Goal: Information Seeking & Learning: Learn about a topic

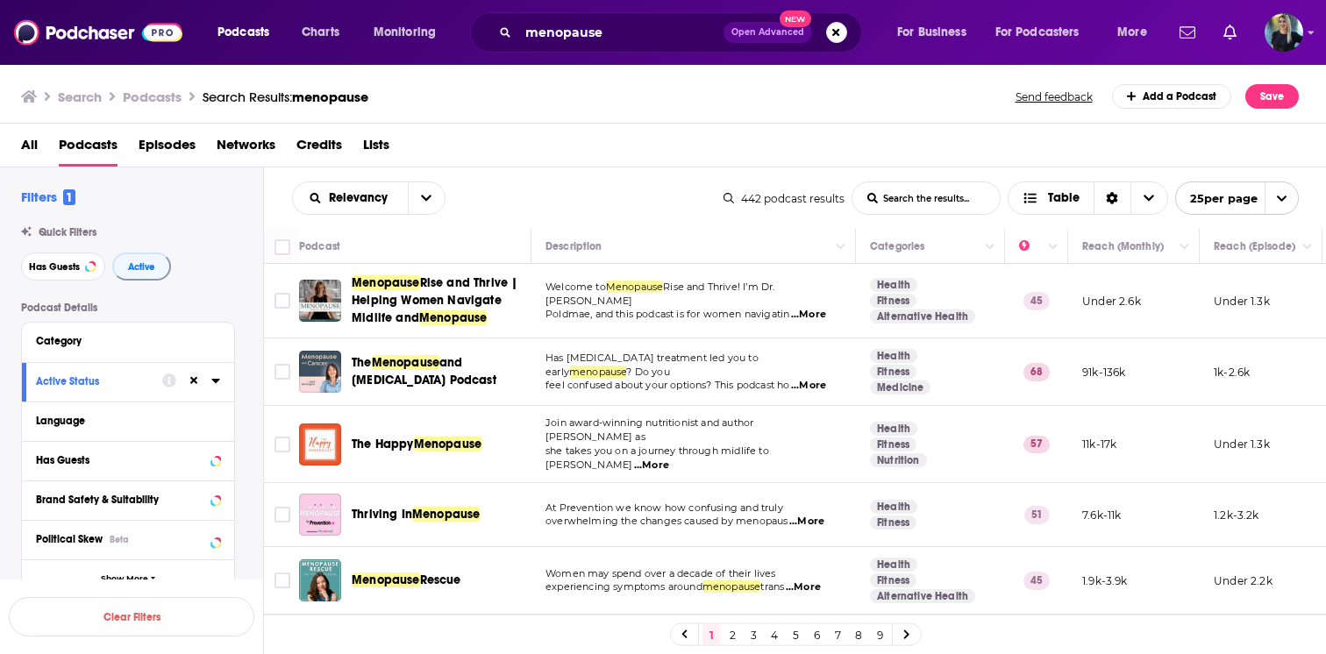
click at [76, 382] on div "Active Status" at bounding box center [93, 381] width 115 height 12
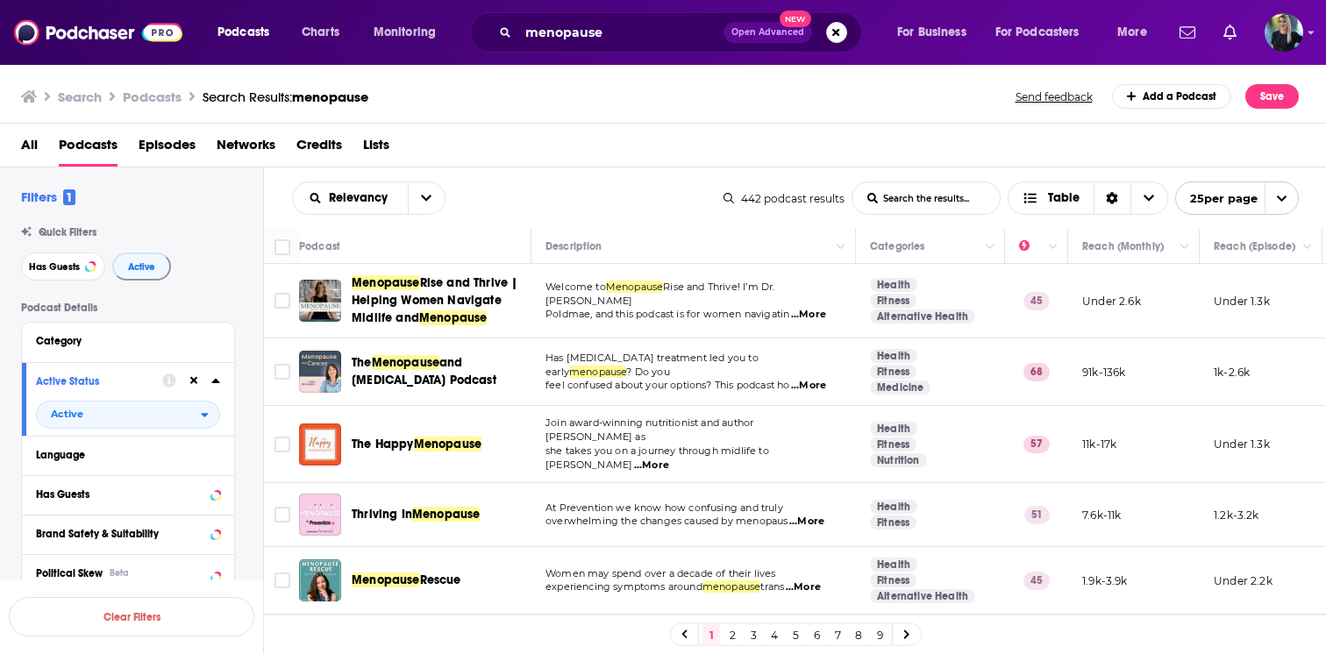
click at [204, 289] on div "Filters 1 Quick Filters Has Guests Active Podcast Details Category Active Statu…" at bounding box center [142, 588] width 242 height 799
click at [69, 268] on span "Has Guests" at bounding box center [54, 267] width 51 height 10
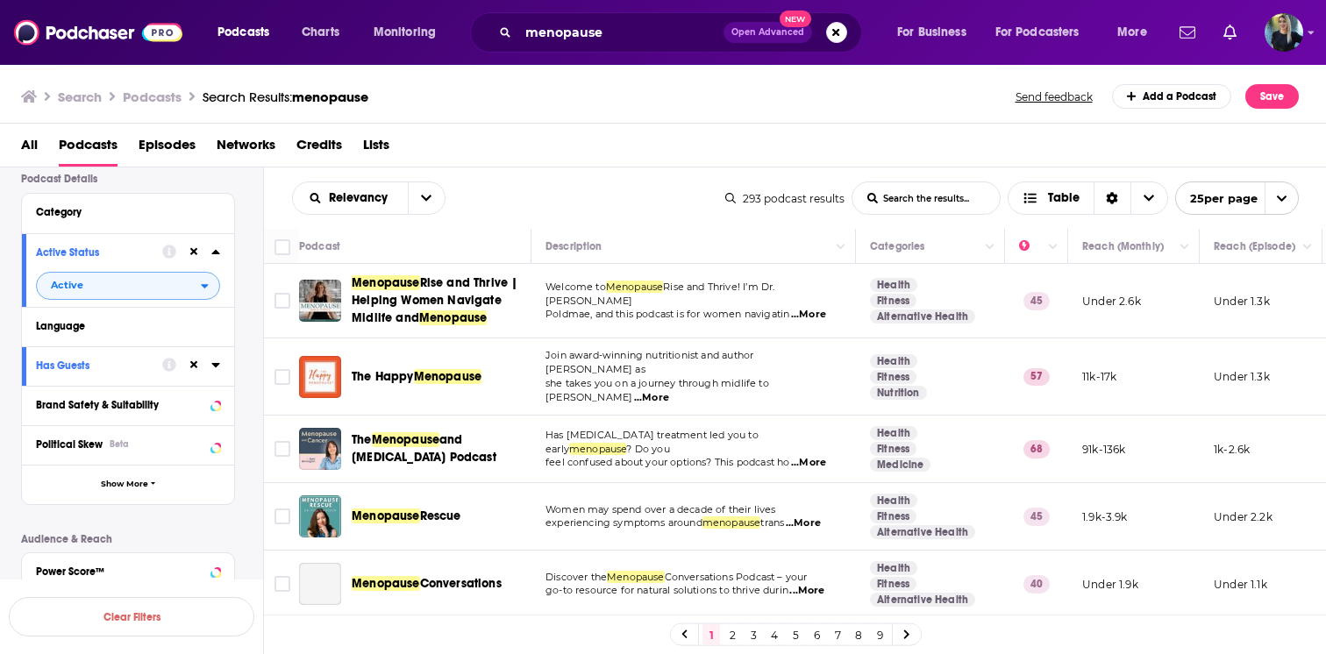
scroll to position [132, 0]
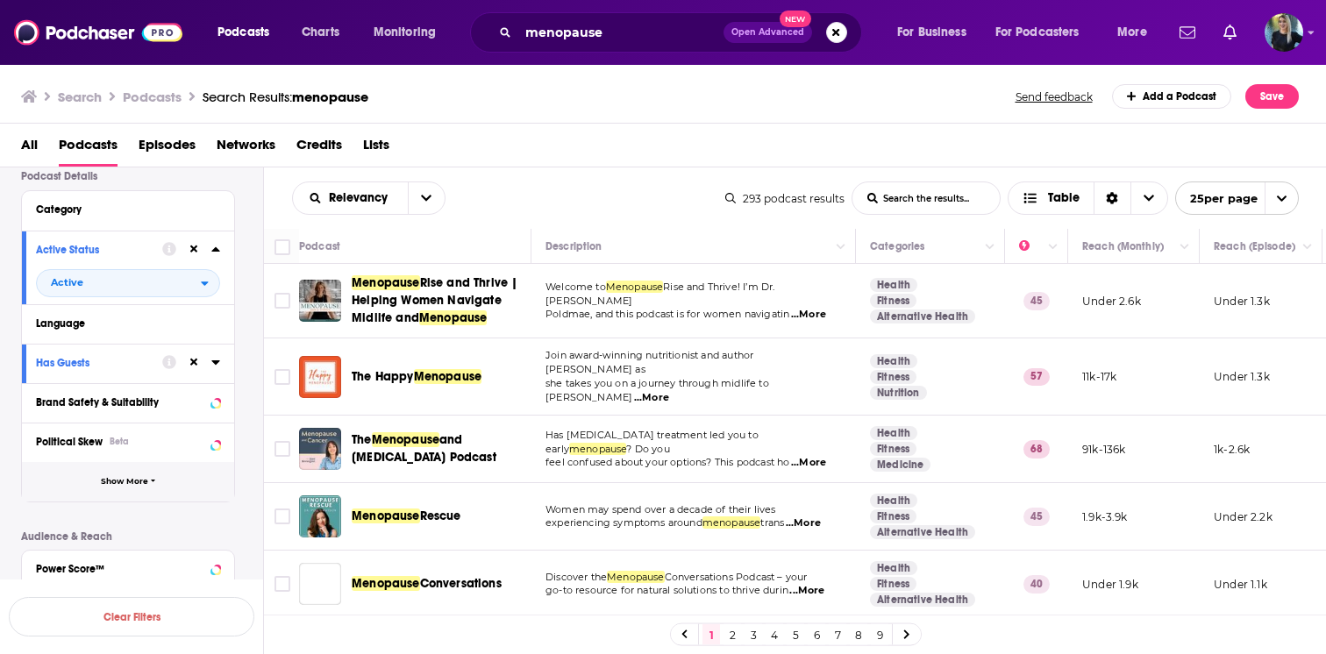
click at [129, 479] on span "Show More" at bounding box center [124, 482] width 47 height 10
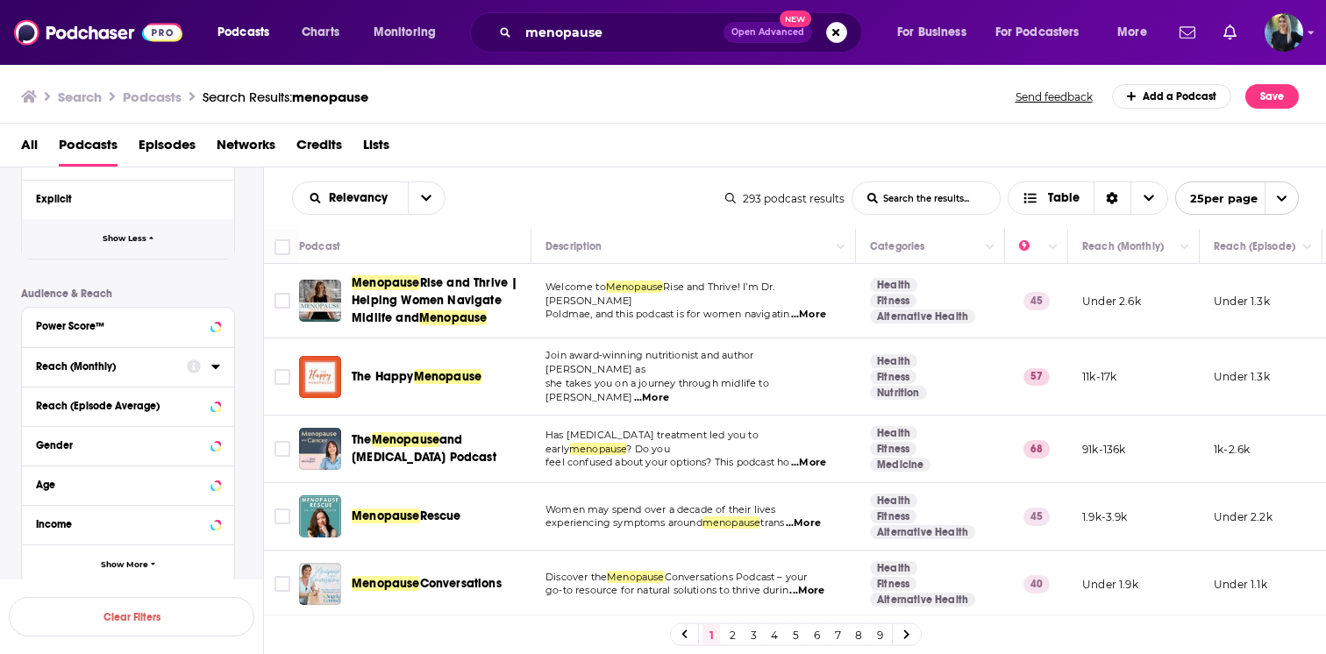
scroll to position [798, 0]
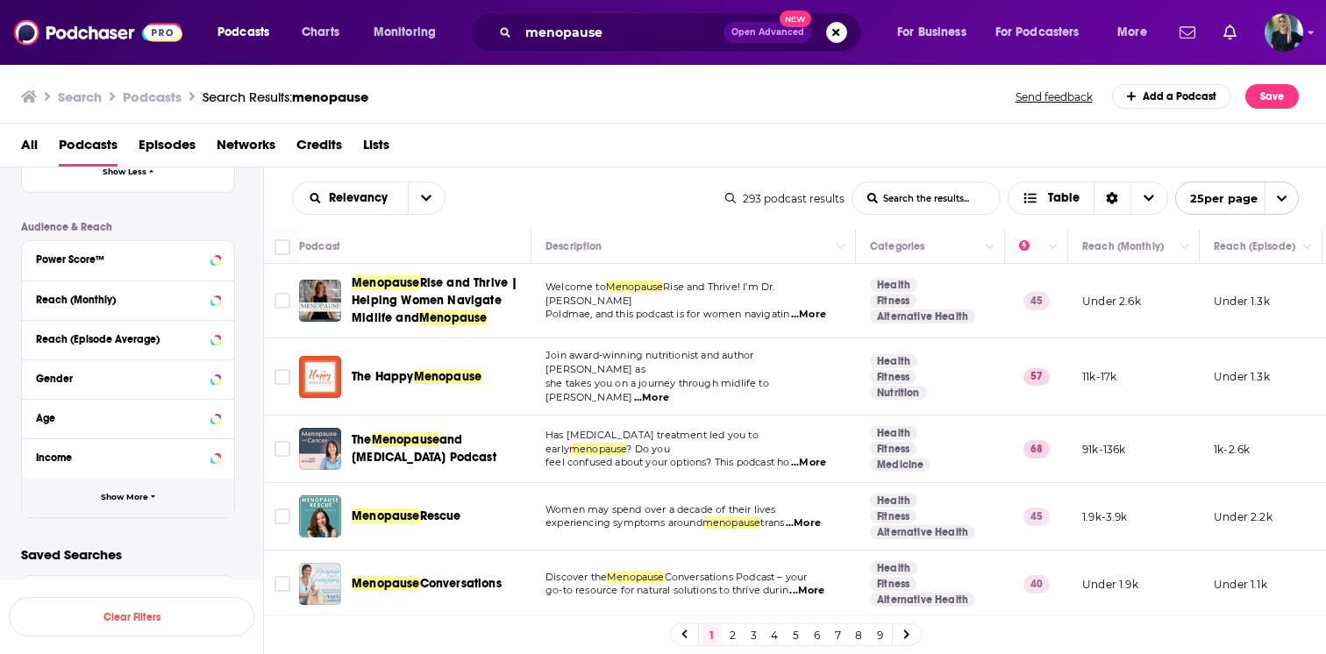
click at [118, 486] on button "Show More" at bounding box center [128, 497] width 212 height 39
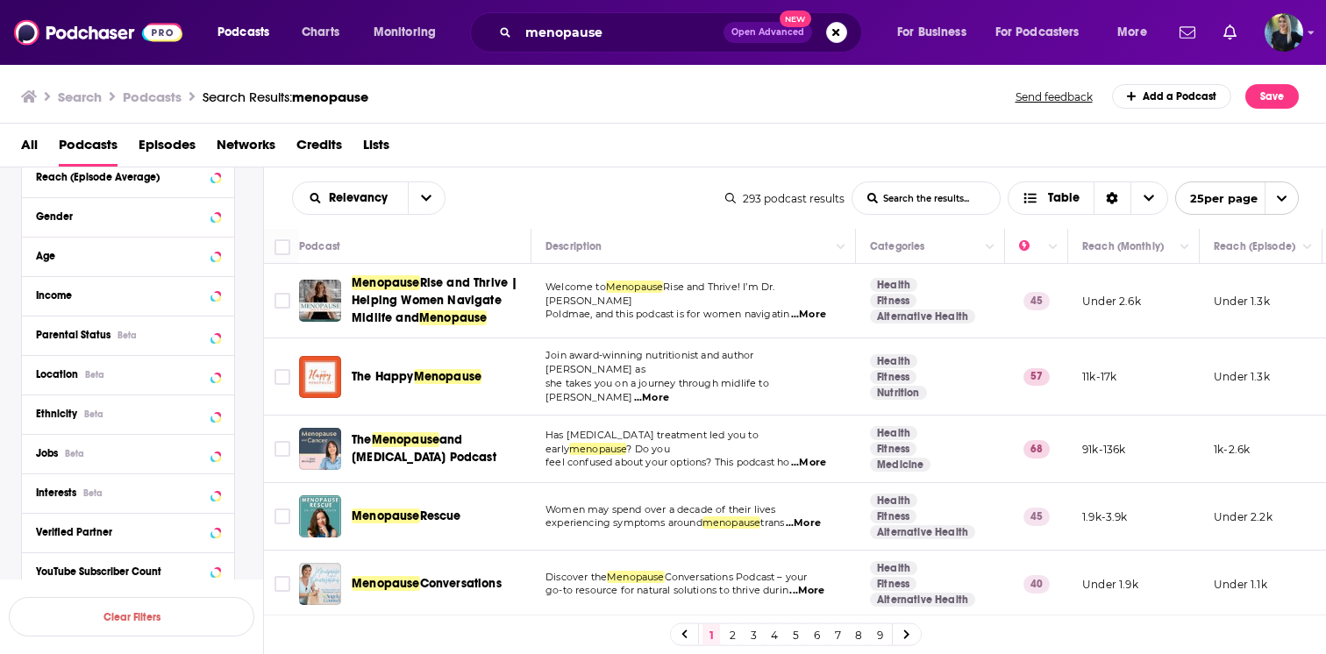
scroll to position [968, 0]
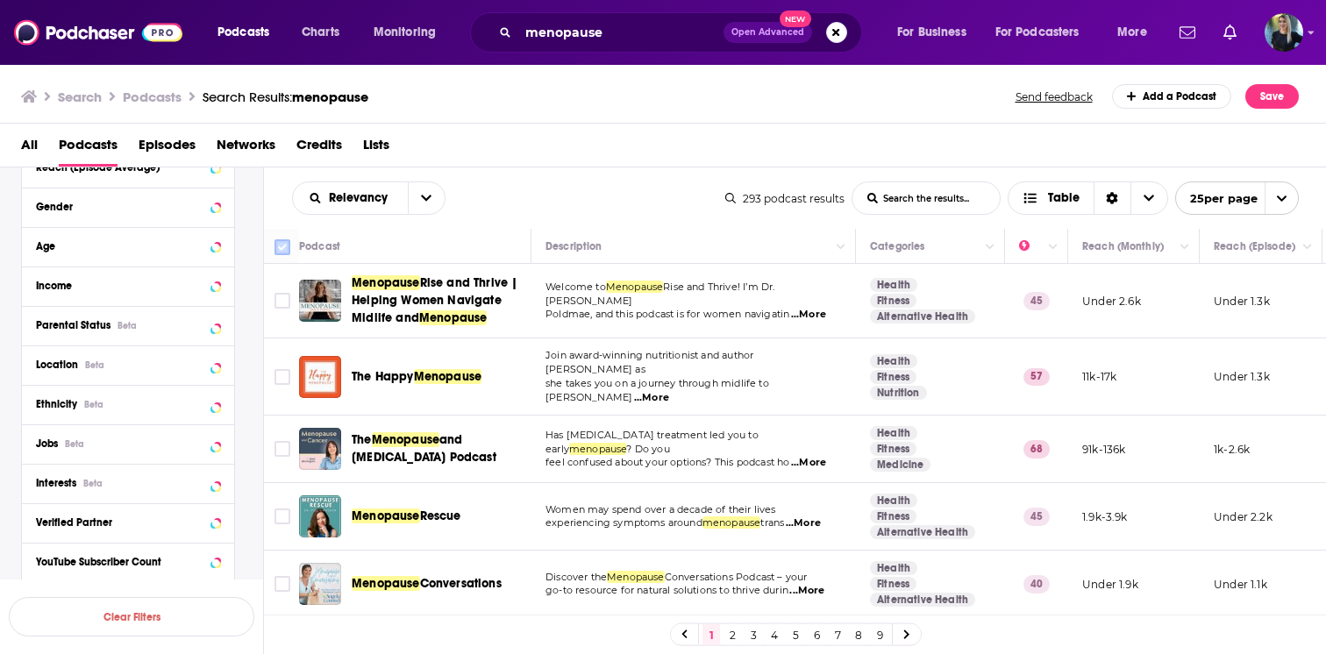
click at [284, 247] on input "Toggle select all" at bounding box center [283, 247] width 16 height 16
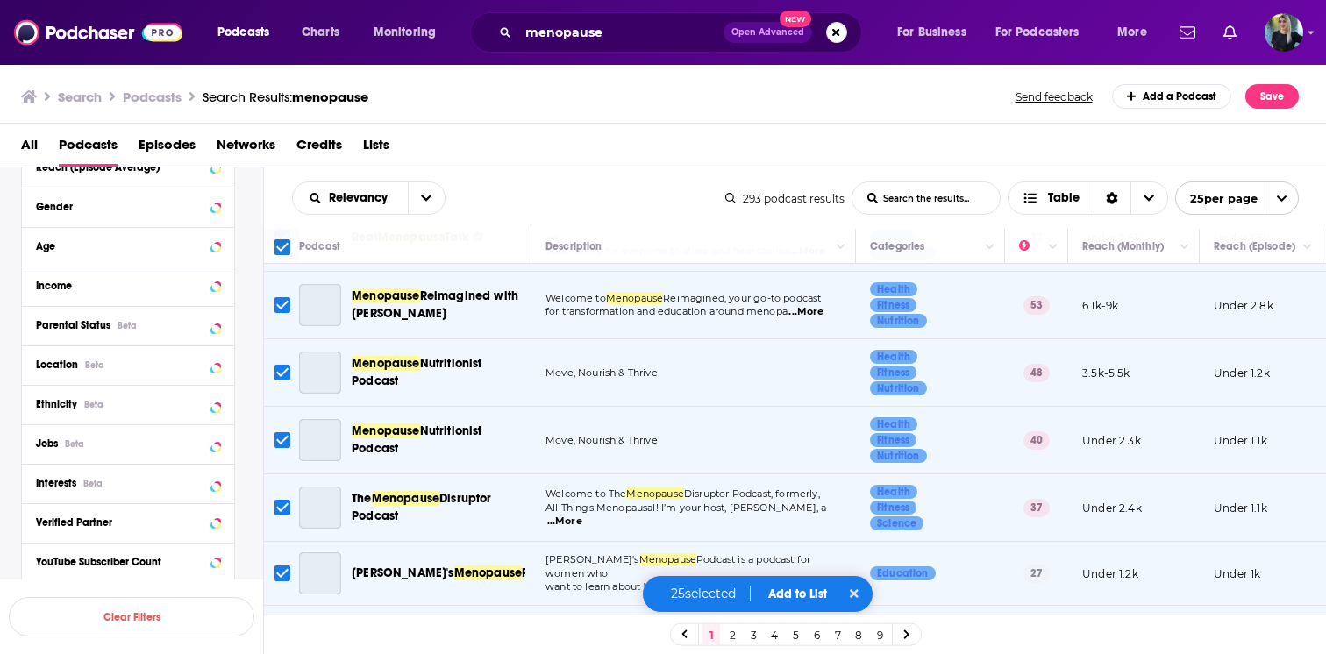
scroll to position [691, 0]
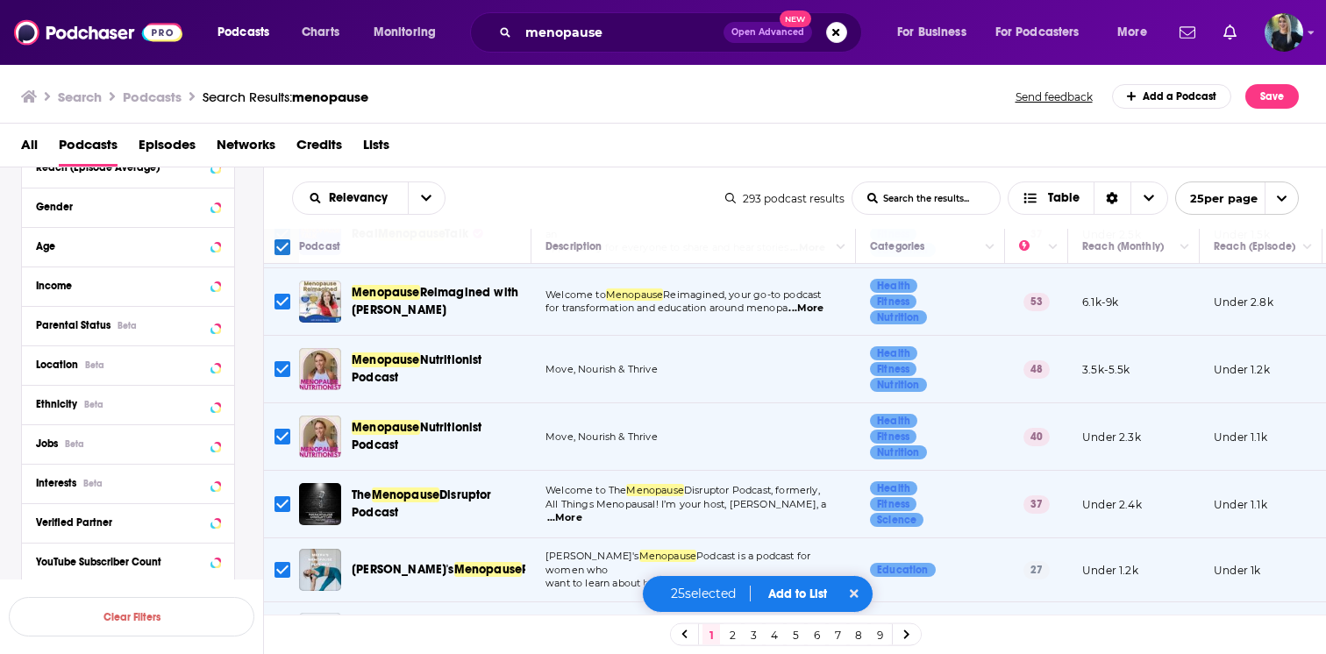
click at [282, 361] on input "Toggle select row" at bounding box center [283, 369] width 16 height 16
checkbox input "false"
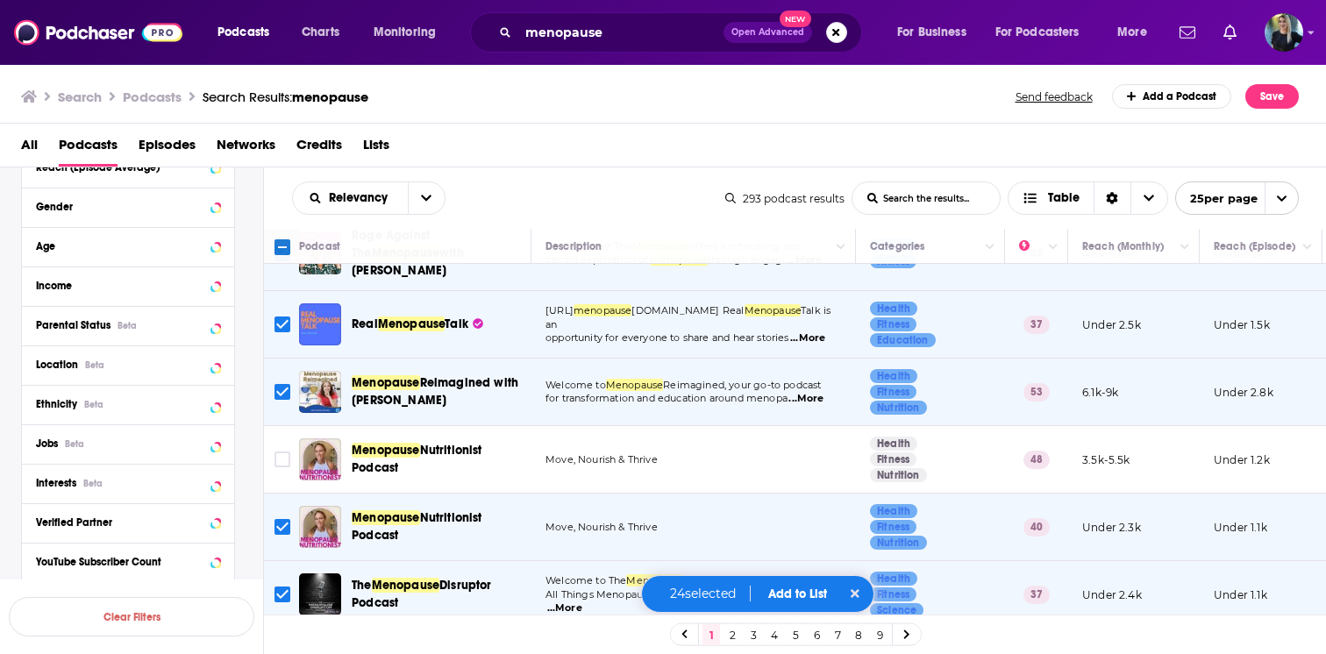
scroll to position [728, 0]
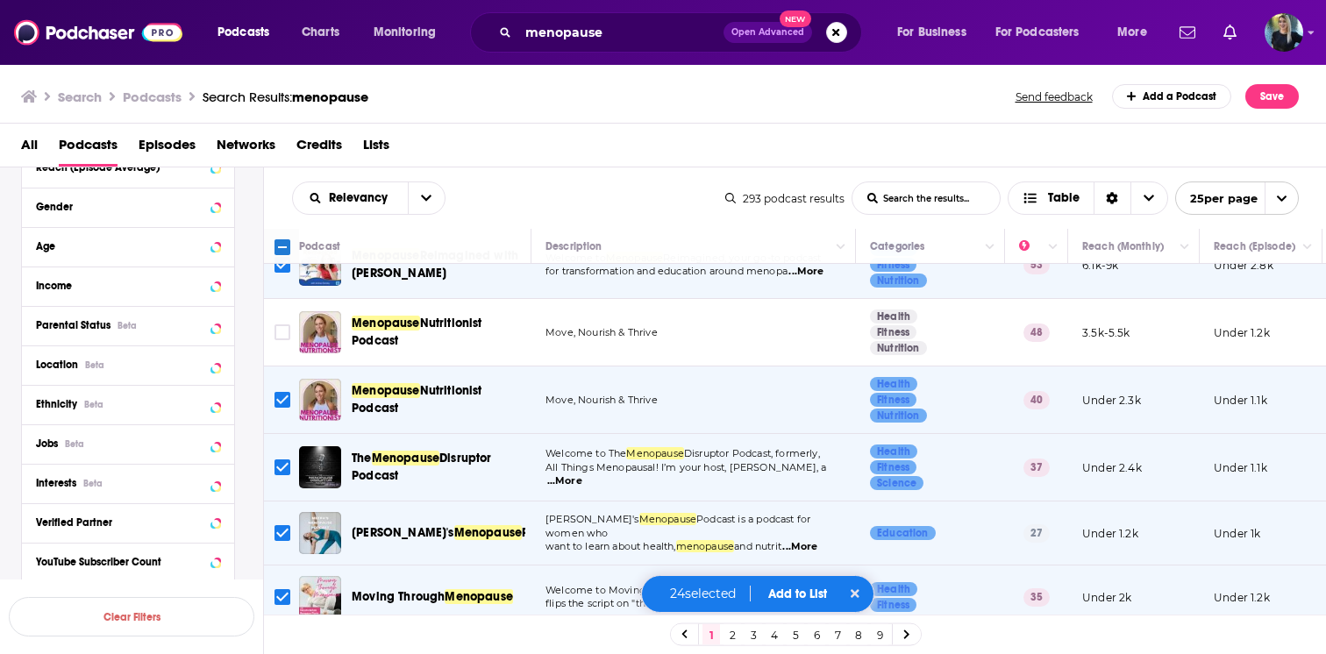
click at [277, 392] on input "Toggle select row" at bounding box center [283, 400] width 16 height 16
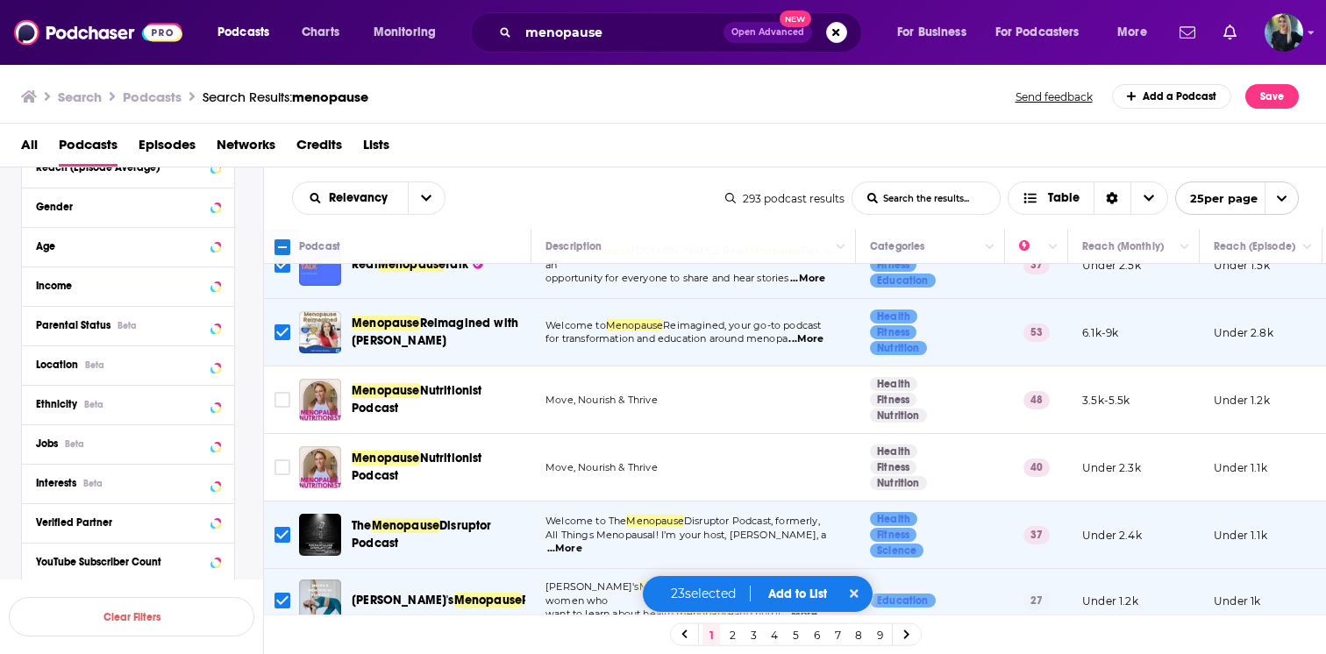
scroll to position [833, 0]
